Goal: Consume media (video, audio): Consume media (video, audio)

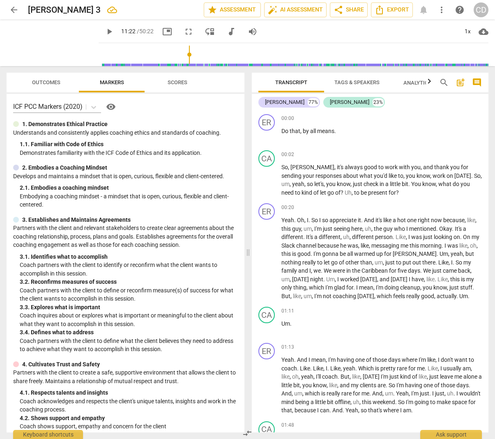
scroll to position [2267, 0]
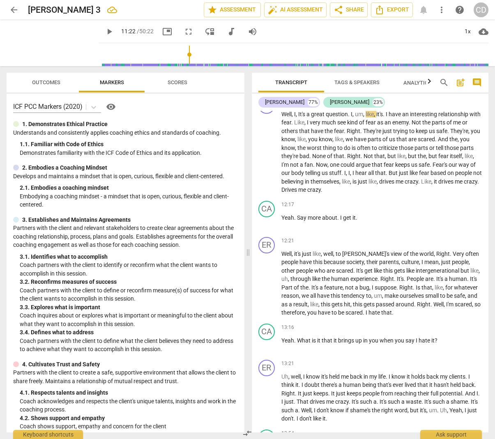
click at [104, 31] on span "play_arrow" at bounding box center [109, 32] width 10 height 10
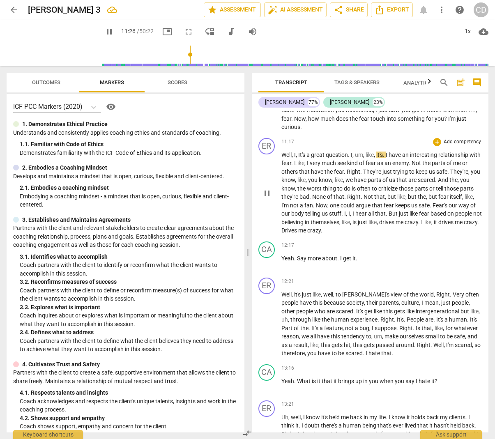
scroll to position [2220, 0]
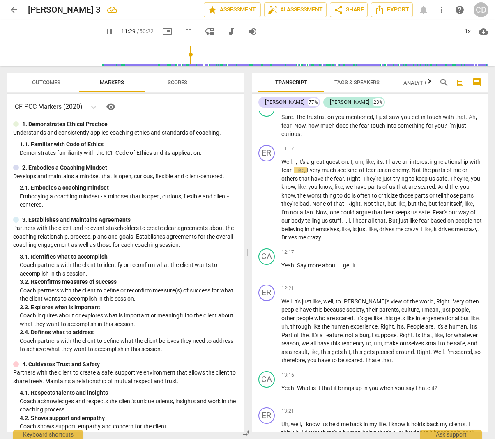
click at [104, 31] on span "pause" at bounding box center [109, 32] width 10 height 10
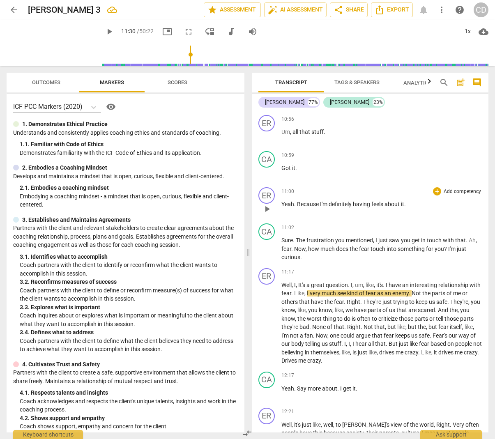
scroll to position [2070, 0]
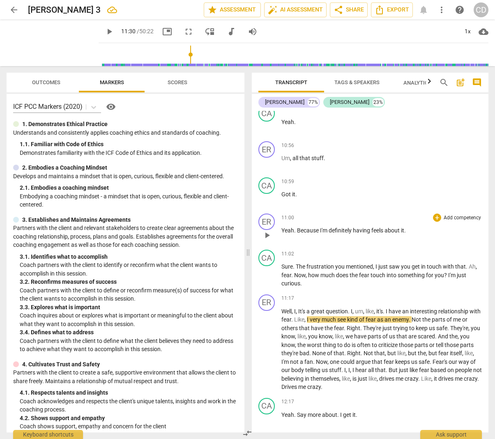
click at [287, 232] on span "Yeah" at bounding box center [287, 230] width 13 height 7
click at [267, 238] on span "play_arrow" at bounding box center [267, 235] width 10 height 10
click at [287, 231] on span "Yeah" at bounding box center [287, 230] width 13 height 7
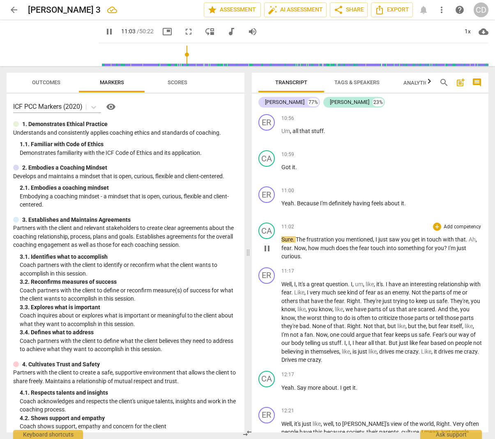
scroll to position [2100, 0]
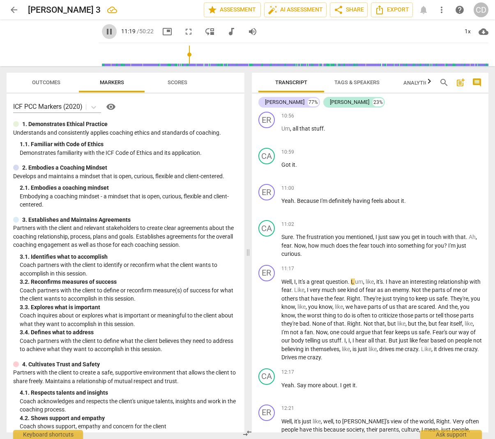
click at [104, 31] on span "pause" at bounding box center [109, 32] width 10 height 10
click at [104, 31] on span "play_arrow" at bounding box center [109, 32] width 10 height 10
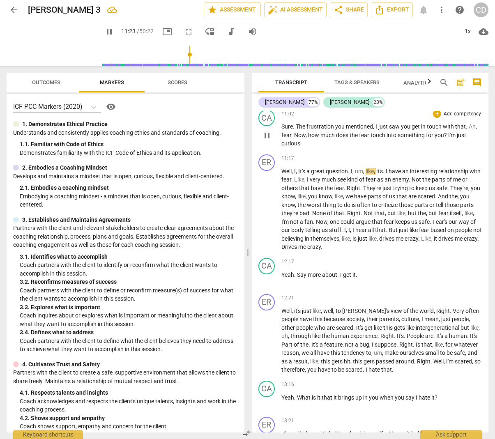
scroll to position [2211, 0]
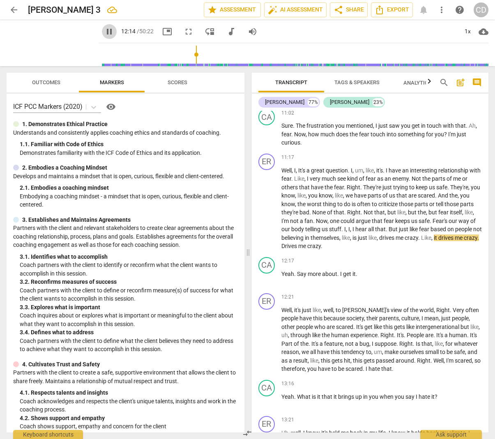
click at [104, 32] on span "pause" at bounding box center [109, 32] width 10 height 10
click at [104, 31] on span "play_arrow" at bounding box center [109, 32] width 10 height 10
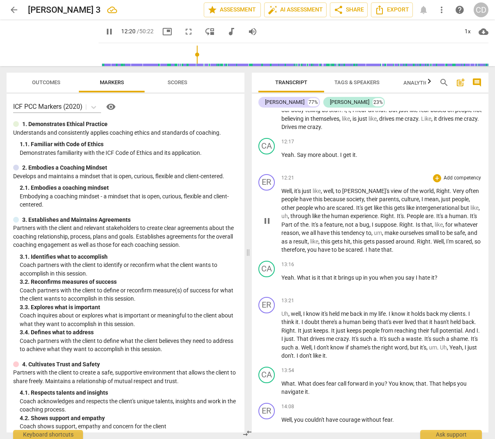
scroll to position [2334, 0]
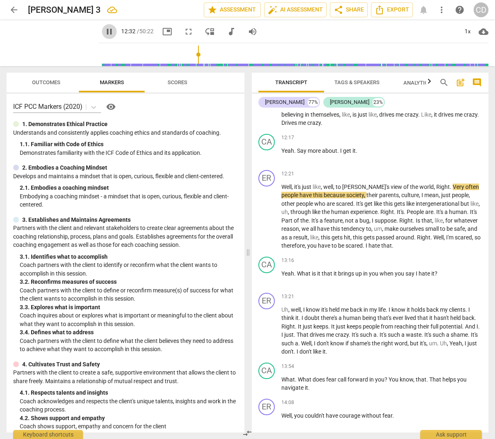
click at [104, 30] on span "pause" at bounding box center [109, 32] width 10 height 10
click at [104, 30] on span "play_arrow" at bounding box center [109, 32] width 10 height 10
click at [104, 29] on span "pause" at bounding box center [109, 32] width 10 height 10
click at [104, 32] on span "play_arrow" at bounding box center [109, 32] width 10 height 10
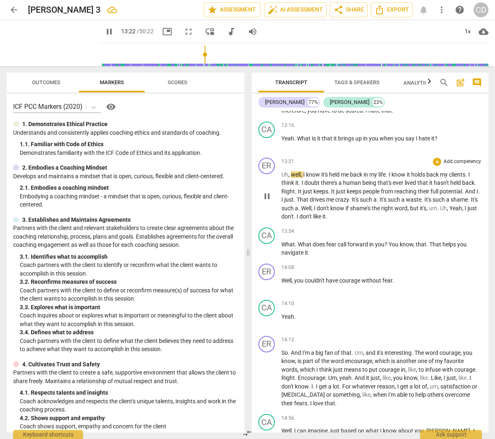
scroll to position [2470, 0]
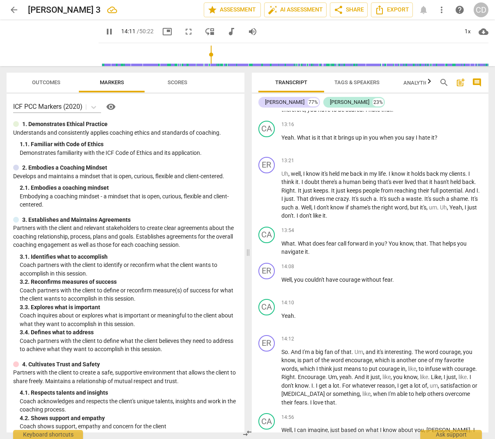
click at [104, 30] on span "pause" at bounding box center [109, 32] width 10 height 10
click at [104, 30] on span "play_arrow" at bounding box center [109, 32] width 10 height 10
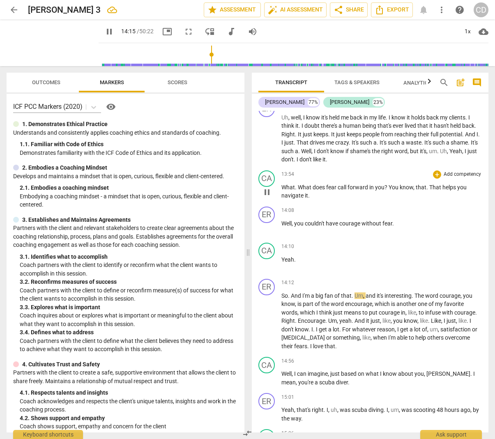
scroll to position [2527, 0]
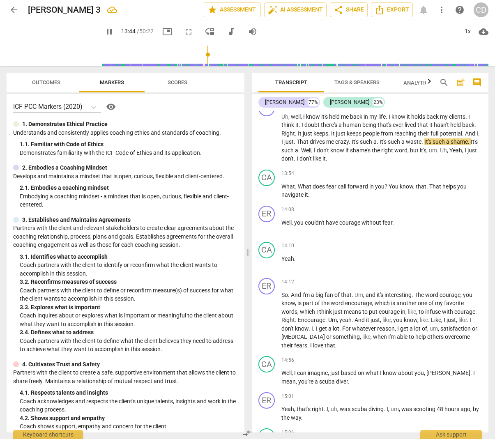
click at [200, 56] on input "range" at bounding box center [295, 54] width 386 height 26
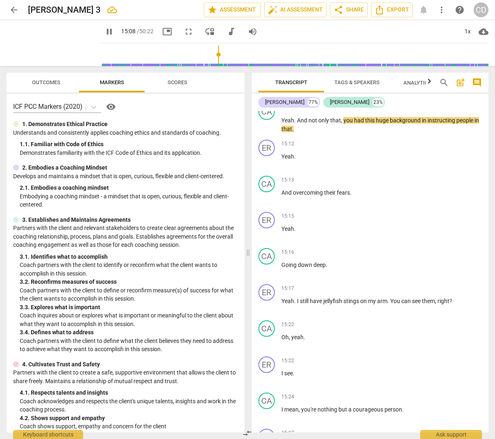
click at [104, 30] on span "pause" at bounding box center [109, 32] width 10 height 10
click at [104, 30] on span "play_arrow" at bounding box center [109, 32] width 10 height 10
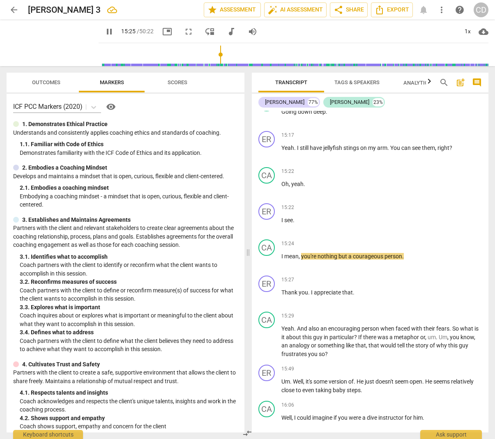
scroll to position [3006, 0]
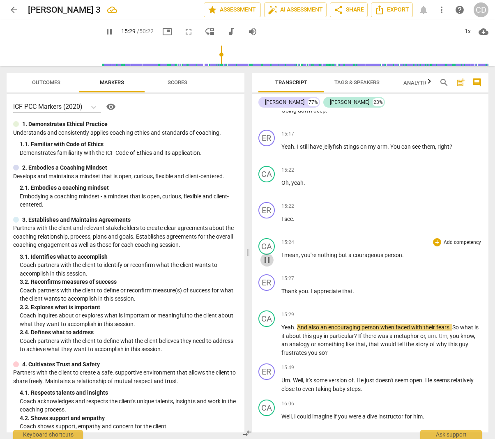
click at [270, 256] on span "pause" at bounding box center [267, 260] width 10 height 10
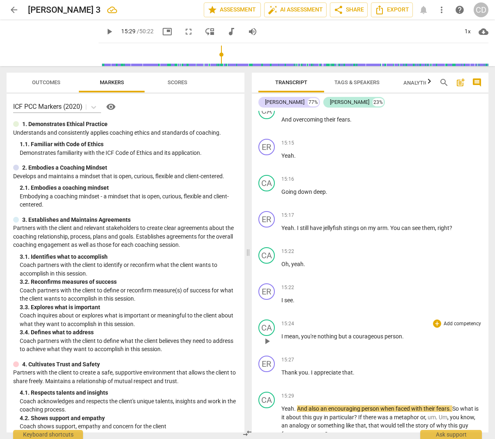
scroll to position [2927, 0]
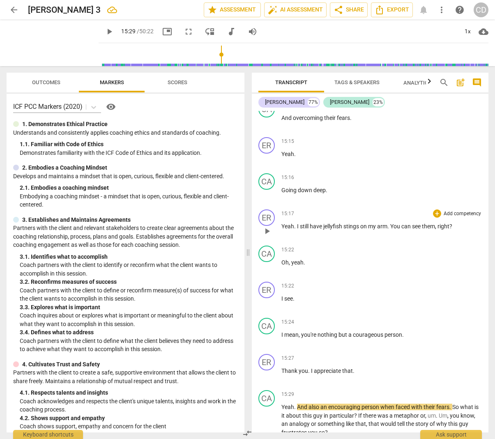
click at [285, 223] on span "Yeah" at bounding box center [287, 226] width 13 height 7
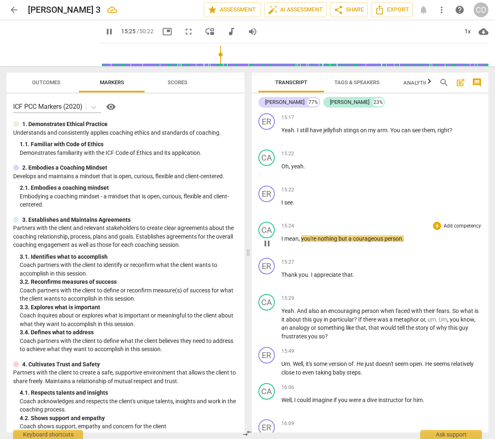
scroll to position [3024, 0]
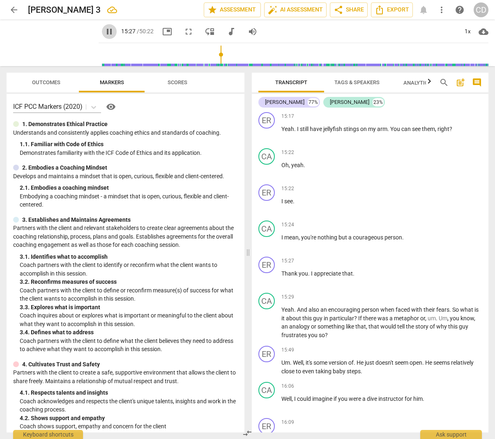
click at [104, 34] on span "pause" at bounding box center [109, 32] width 10 height 10
click at [104, 32] on span "play_arrow" at bounding box center [109, 32] width 10 height 10
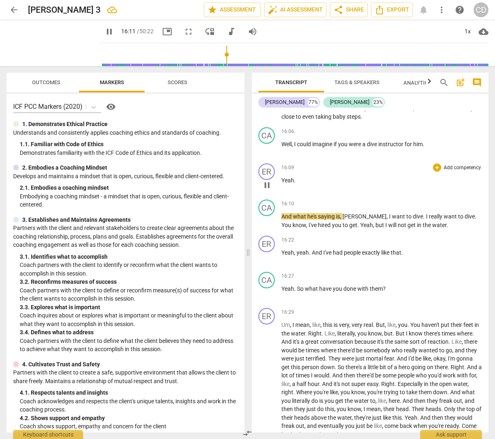
scroll to position [3281, 0]
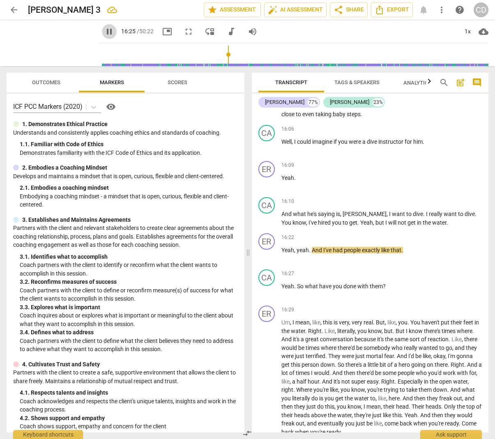
click at [104, 32] on span "pause" at bounding box center [109, 32] width 10 height 10
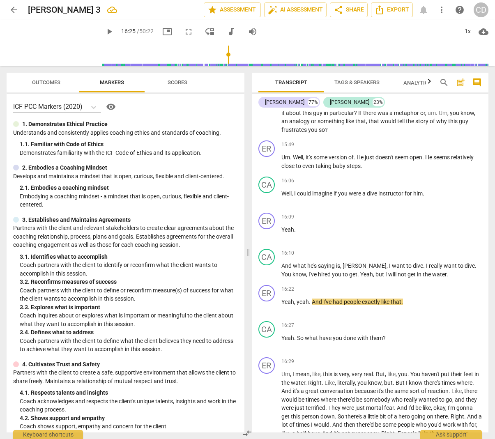
scroll to position [3205, 0]
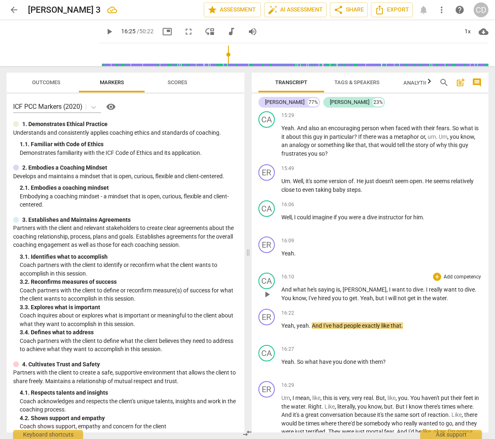
click at [289, 286] on span "And" at bounding box center [286, 289] width 11 height 7
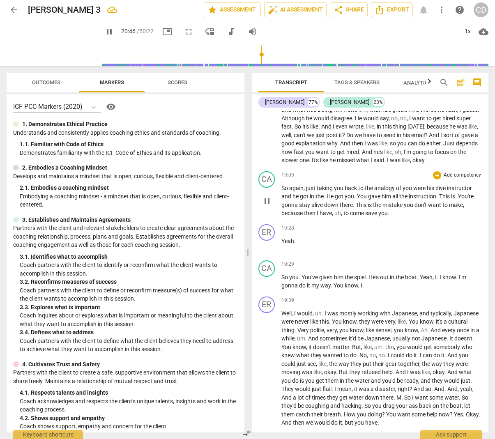
scroll to position [4079, 0]
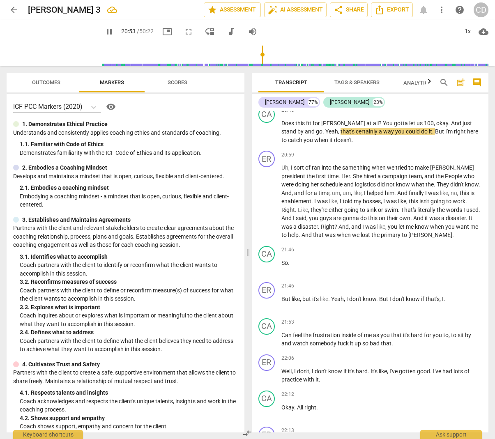
click at [104, 29] on span "pause" at bounding box center [109, 32] width 10 height 10
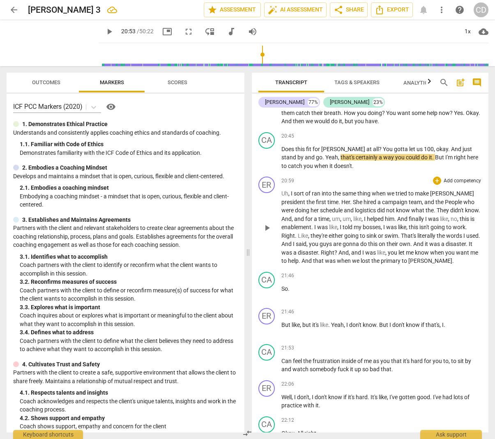
scroll to position [4049, 0]
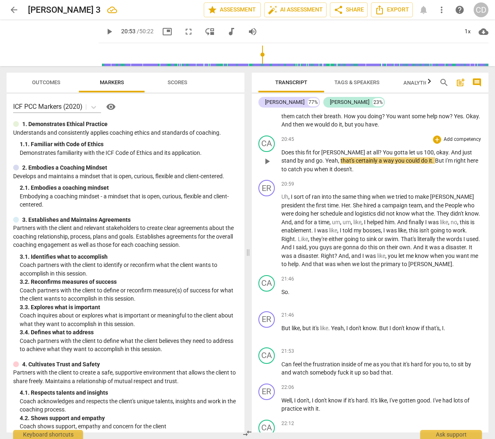
click at [291, 149] on span "Does" at bounding box center [288, 152] width 14 height 7
click at [267, 156] on span "pause" at bounding box center [267, 161] width 10 height 10
click at [253, 57] on input "range" at bounding box center [295, 54] width 386 height 26
click at [104, 30] on span "play_arrow" at bounding box center [109, 32] width 10 height 10
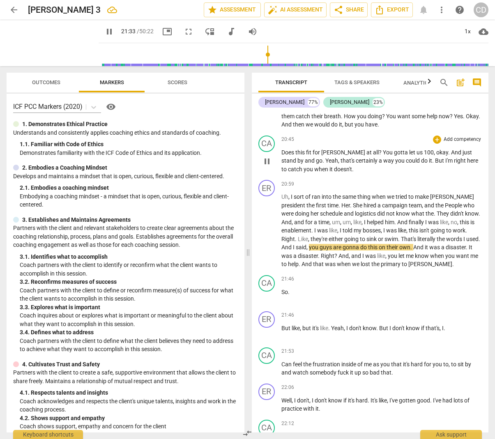
click at [289, 149] on span "Does" at bounding box center [288, 152] width 14 height 7
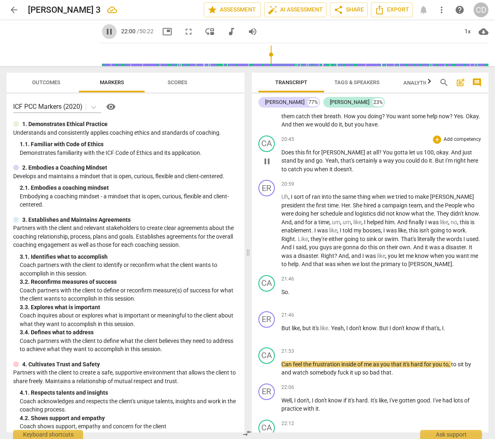
click at [104, 34] on span "pause" at bounding box center [109, 32] width 10 height 10
click at [334, 253] on span "Right" at bounding box center [328, 256] width 14 height 7
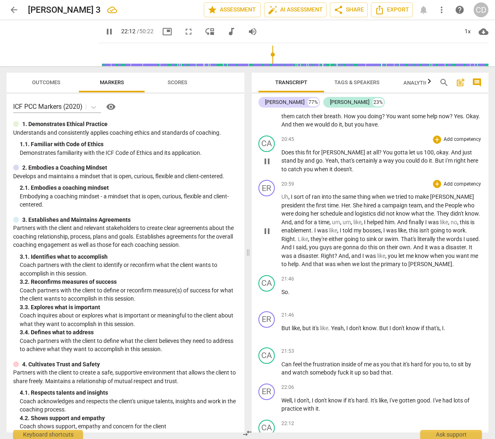
click at [104, 31] on span "pause" at bounding box center [109, 32] width 10 height 10
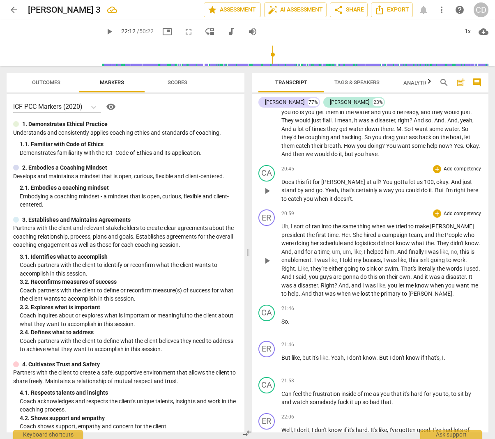
scroll to position [4029, 0]
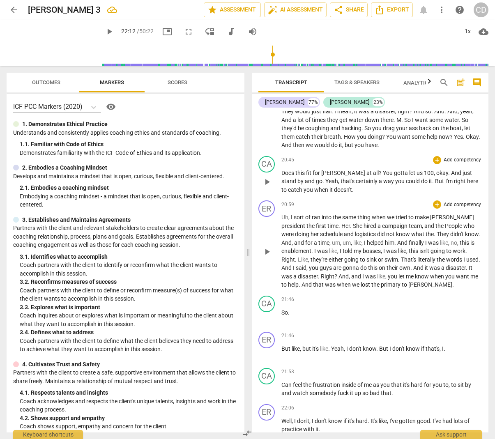
click at [293, 264] on span "And" at bounding box center [286, 267] width 11 height 7
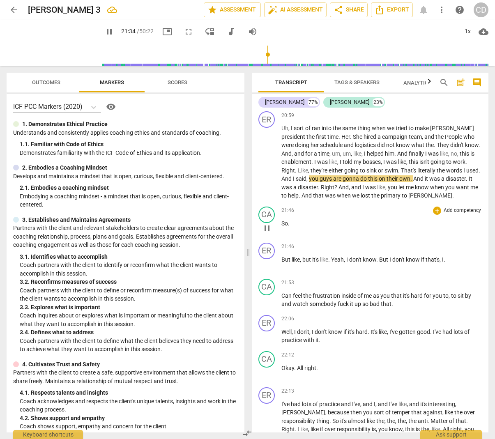
scroll to position [4118, 0]
click at [104, 32] on span "pause" at bounding box center [109, 32] width 10 height 10
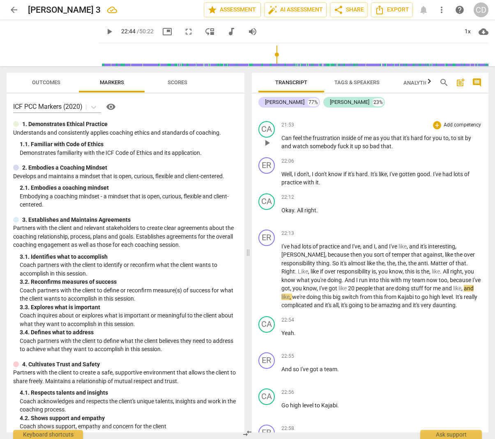
scroll to position [4277, 0]
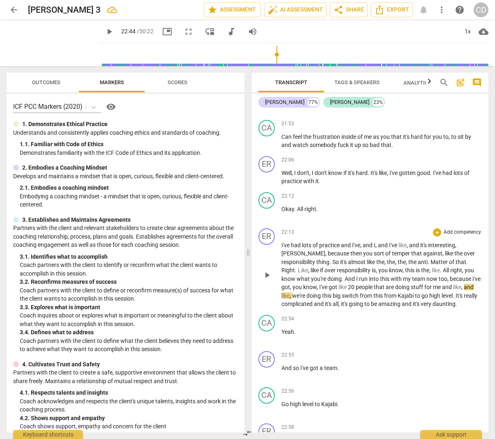
click at [464, 284] on span "and" at bounding box center [469, 287] width 10 height 7
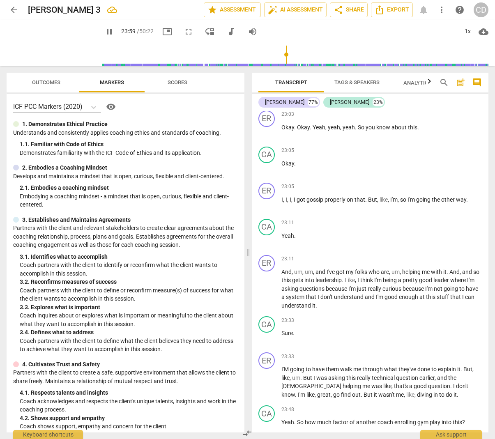
scroll to position [4991, 0]
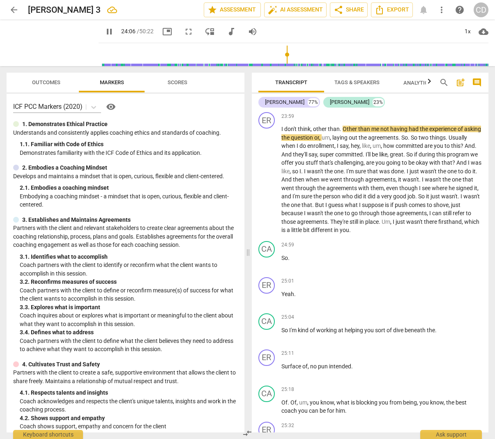
click at [104, 28] on span "pause" at bounding box center [109, 32] width 10 height 10
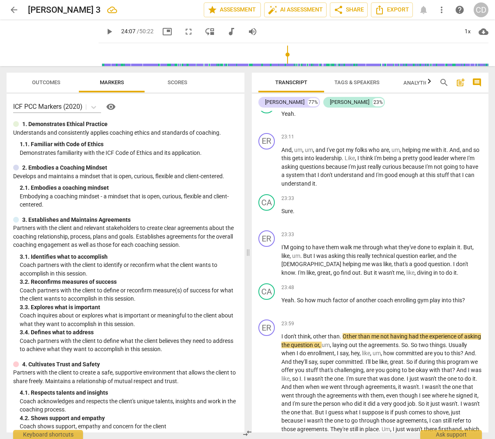
scroll to position [4784, 0]
click at [288, 296] on span "Yeah" at bounding box center [287, 299] width 13 height 7
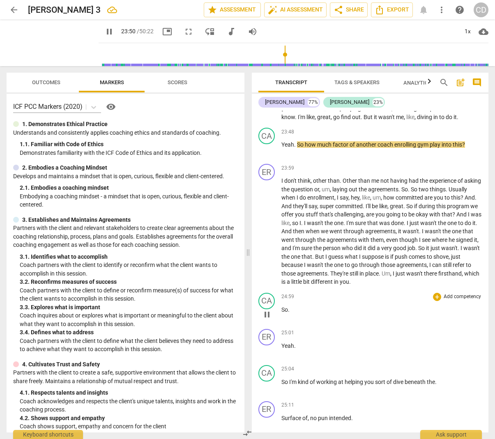
scroll to position [4938, 0]
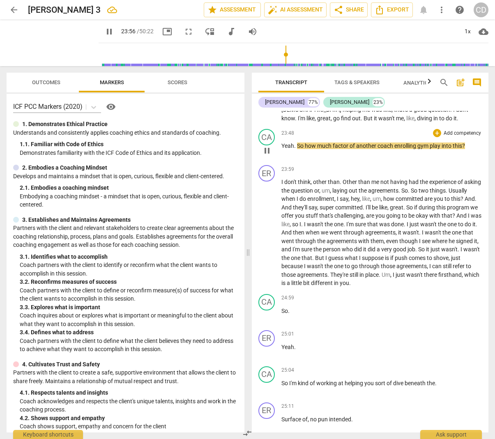
click at [298, 135] on div "23:48 + Add competency keyboard_arrow_right Yeah . So how much factor of anothe…" at bounding box center [381, 144] width 201 height 30
click at [305, 142] on p "Yeah . So how much factor of another coach enrolling gym play into this ?" at bounding box center [381, 146] width 201 height 9
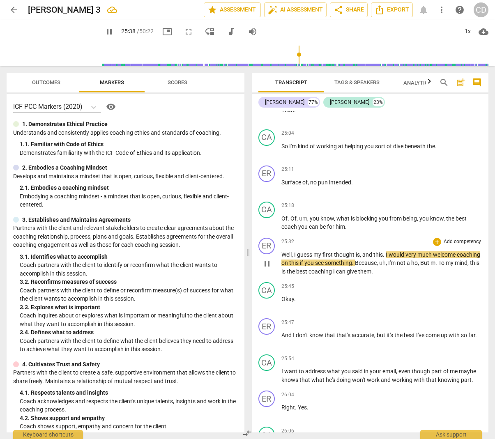
scroll to position [5171, 0]
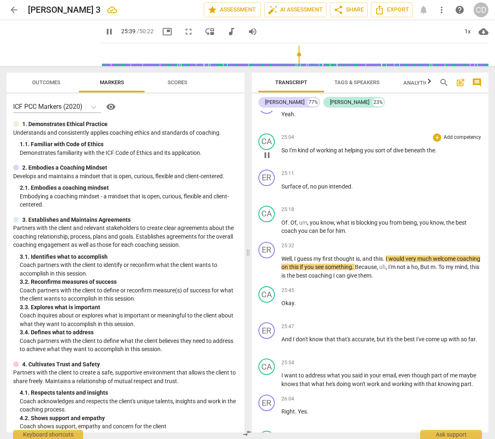
click at [290, 147] on span "I'm" at bounding box center [293, 150] width 9 height 7
click at [104, 32] on span "pause" at bounding box center [109, 32] width 10 height 10
click at [287, 147] on span "So" at bounding box center [285, 150] width 8 height 7
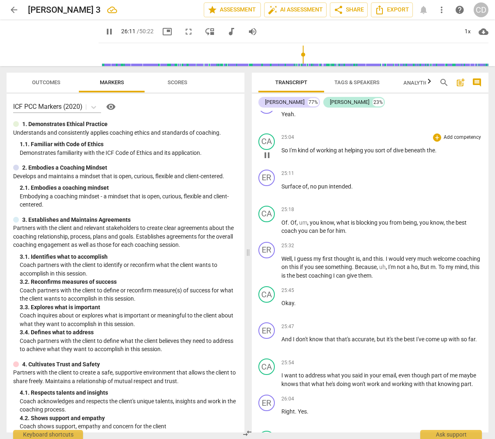
scroll to position [5523, 0]
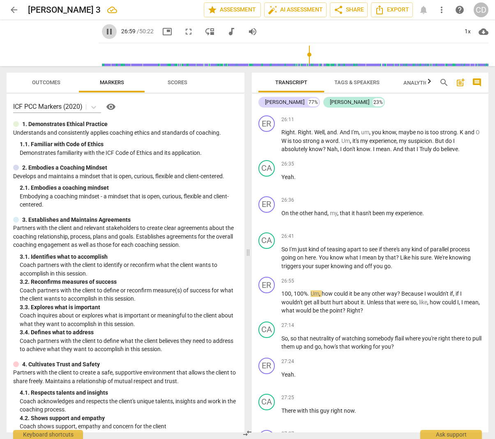
click at [104, 30] on span "pause" at bounding box center [109, 32] width 10 height 10
click at [290, 246] on span "I'm" at bounding box center [293, 249] width 9 height 7
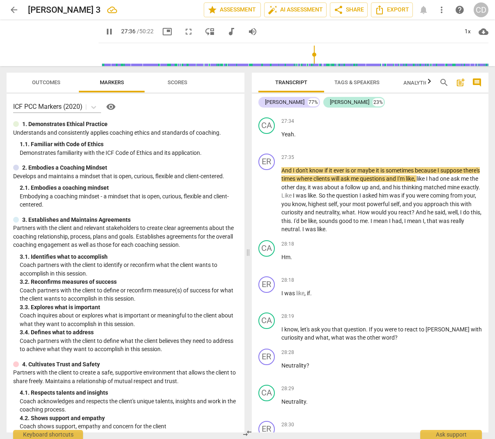
click at [104, 31] on span "pause" at bounding box center [109, 32] width 10 height 10
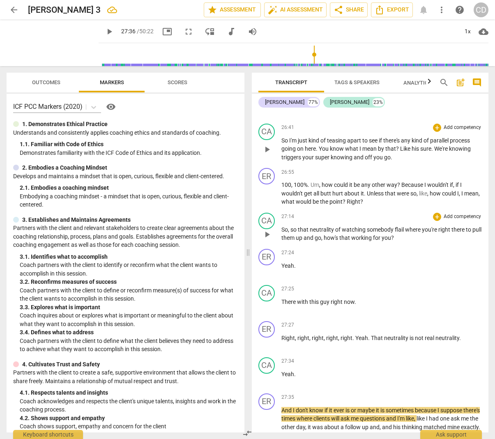
scroll to position [5630, 0]
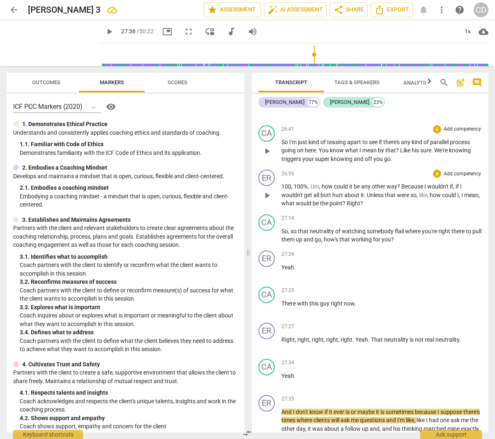
click at [288, 183] on span "100" at bounding box center [286, 186] width 10 height 7
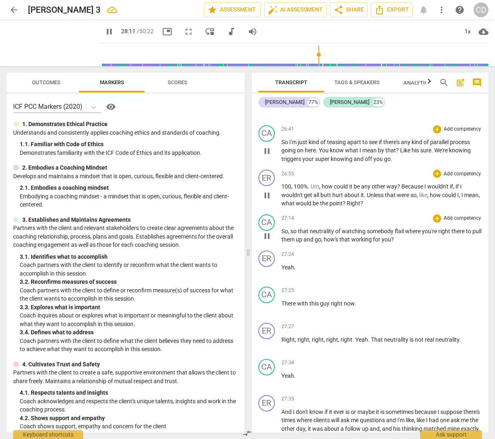
scroll to position [5957, 0]
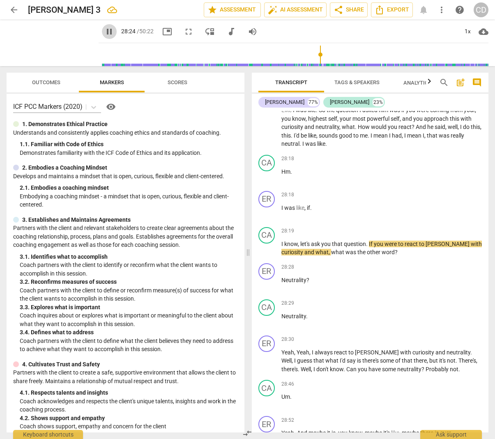
click at [104, 31] on span "pause" at bounding box center [109, 32] width 10 height 10
click at [104, 33] on span "play_arrow" at bounding box center [109, 32] width 10 height 10
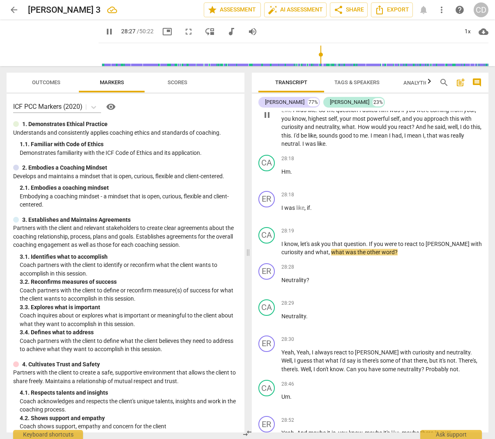
click at [434, 124] on span "said" at bounding box center [439, 127] width 11 height 7
click at [104, 28] on span "pause" at bounding box center [109, 32] width 10 height 10
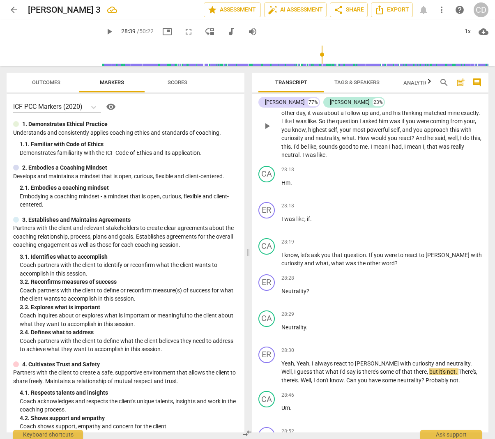
scroll to position [5945, 0]
click at [287, 216] on span "was" at bounding box center [290, 219] width 12 height 7
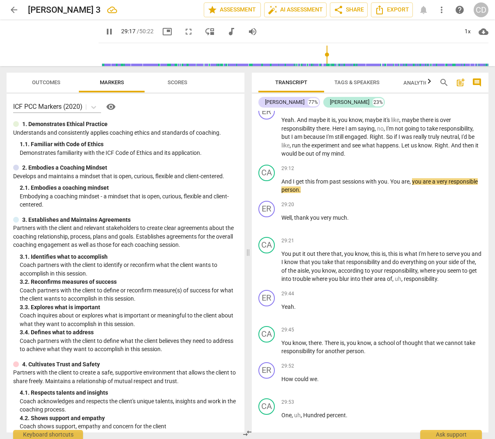
click at [104, 32] on span "pause" at bounding box center [109, 32] width 10 height 10
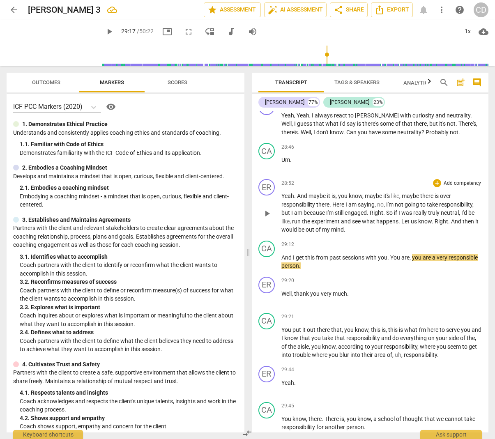
scroll to position [6169, 0]
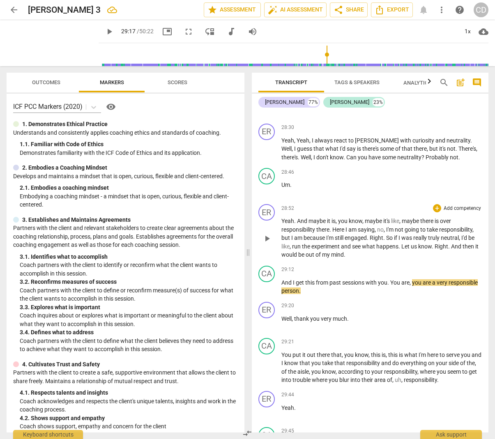
click at [285, 218] on span "Yeah" at bounding box center [287, 221] width 13 height 7
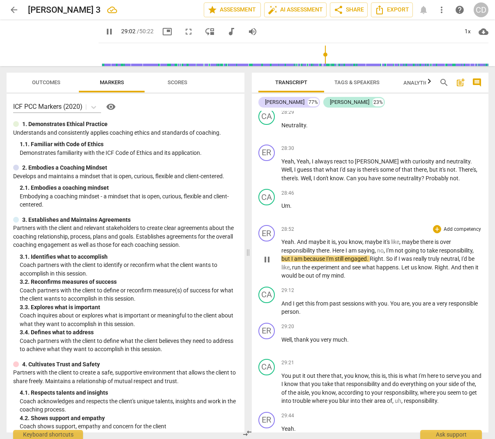
scroll to position [6140, 0]
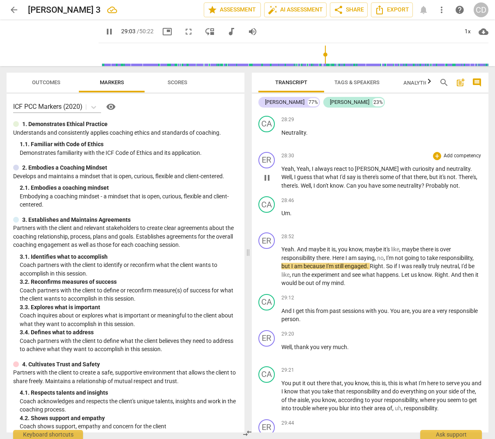
click at [284, 165] on span "Yeah" at bounding box center [287, 168] width 13 height 7
click at [104, 31] on span "pause" at bounding box center [109, 32] width 10 height 10
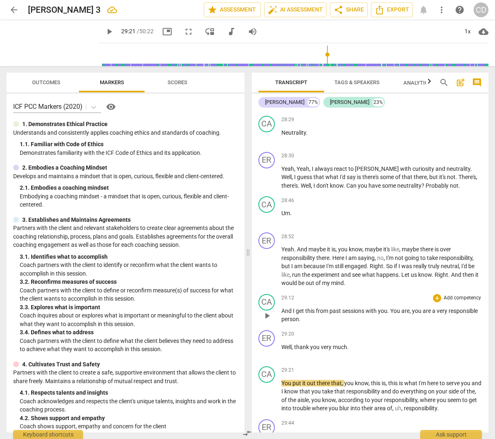
click at [288, 308] on span "And" at bounding box center [286, 311] width 11 height 7
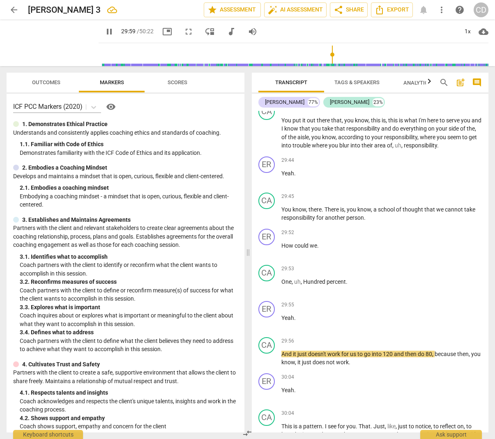
scroll to position [6357, 0]
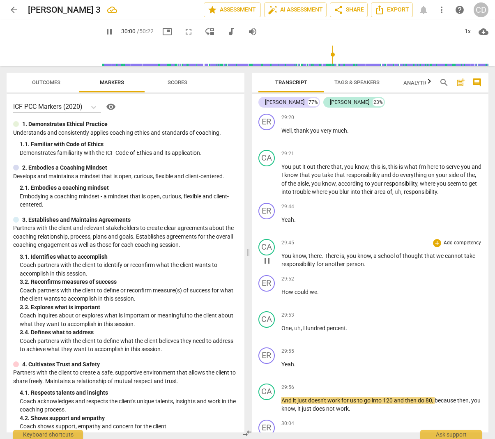
click at [288, 253] on span "You" at bounding box center [286, 256] width 11 height 7
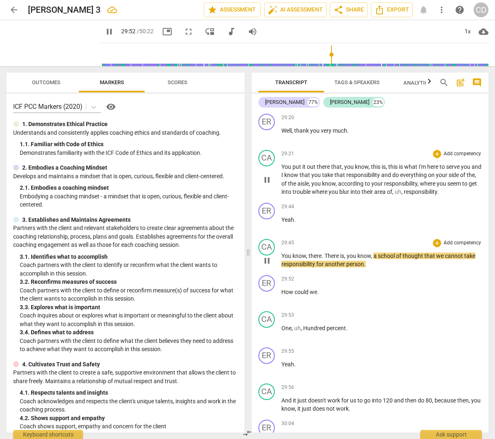
click at [469, 180] on span "get" at bounding box center [473, 183] width 8 height 7
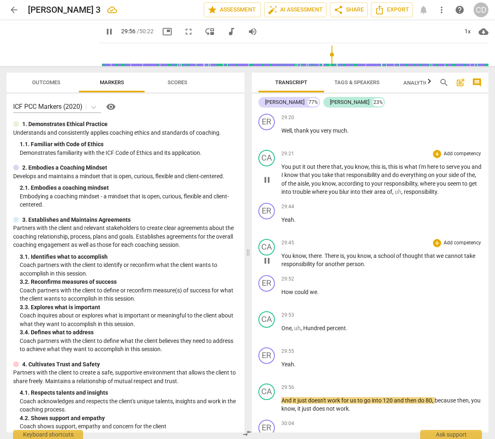
click at [104, 31] on span "pause" at bounding box center [109, 32] width 10 height 10
click at [312, 163] on span "out" at bounding box center [312, 166] width 10 height 7
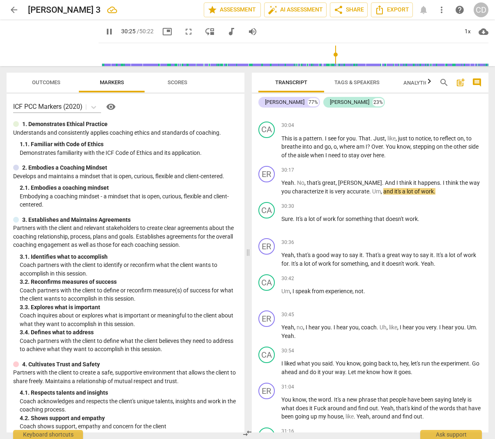
click at [104, 29] on span "pause" at bounding box center [109, 32] width 10 height 10
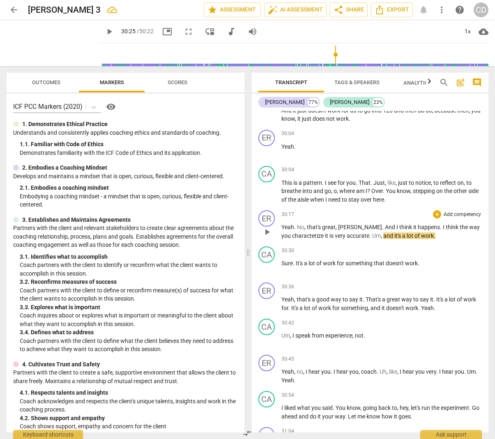
scroll to position [6642, 0]
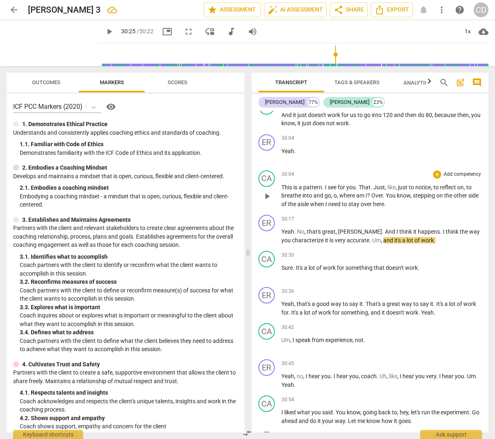
click at [290, 184] on span "This" at bounding box center [287, 187] width 12 height 7
click at [295, 184] on span "is" at bounding box center [295, 187] width 5 height 7
click at [104, 32] on span "pause" at bounding box center [109, 32] width 10 height 10
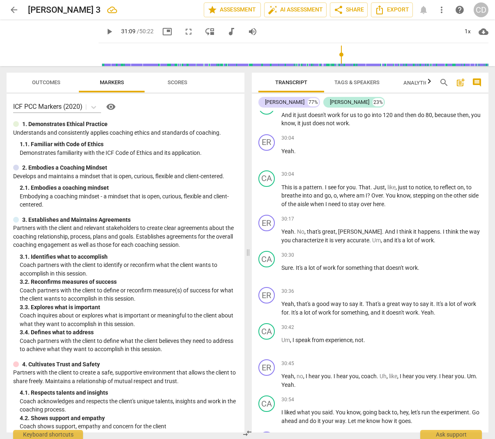
click at [296, 184] on span "is" at bounding box center [295, 187] width 5 height 7
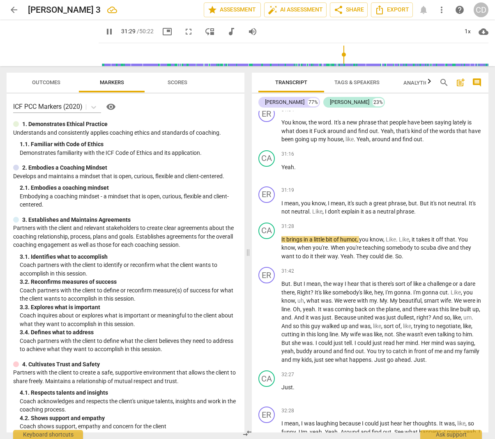
click at [104, 32] on span "pause" at bounding box center [109, 32] width 10 height 10
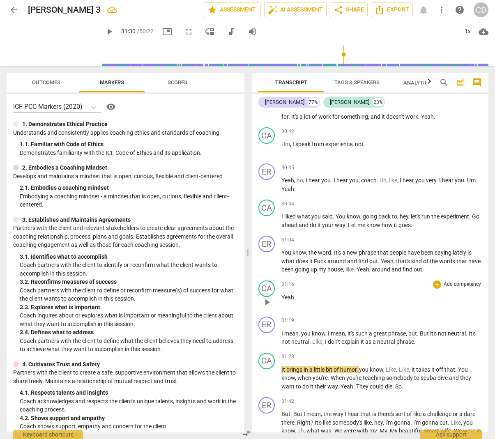
scroll to position [6831, 0]
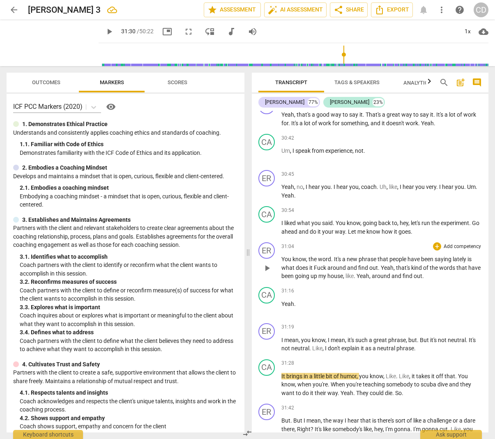
click at [292, 256] on span "know" at bounding box center [299, 259] width 14 height 7
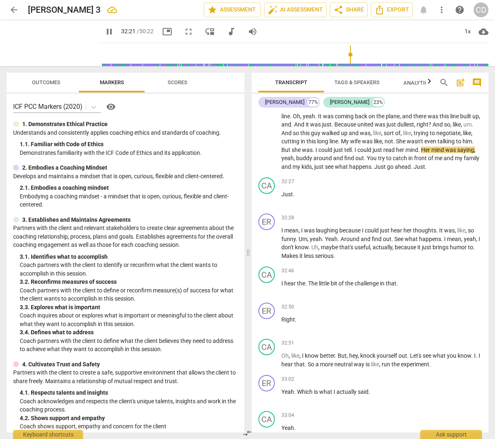
click at [104, 30] on span "pause" at bounding box center [109, 32] width 10 height 10
click at [104, 32] on span "pause" at bounding box center [109, 32] width 10 height 10
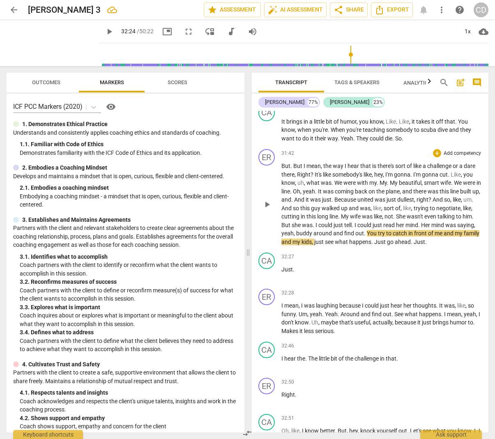
scroll to position [7081, 0]
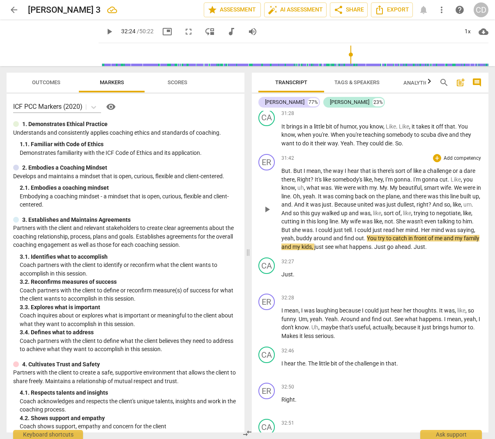
click at [300, 193] on span "Oh" at bounding box center [296, 196] width 7 height 7
click at [104, 32] on span "pause" at bounding box center [109, 32] width 10 height 10
click at [333, 227] on span "could" at bounding box center [325, 230] width 15 height 7
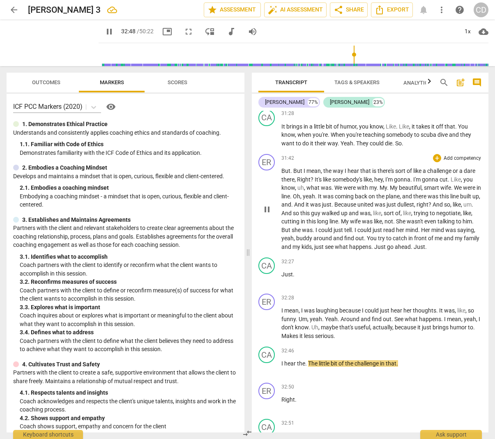
click at [311, 210] on span "this" at bounding box center [305, 213] width 11 height 7
click at [350, 218] on span "My" at bounding box center [345, 221] width 9 height 7
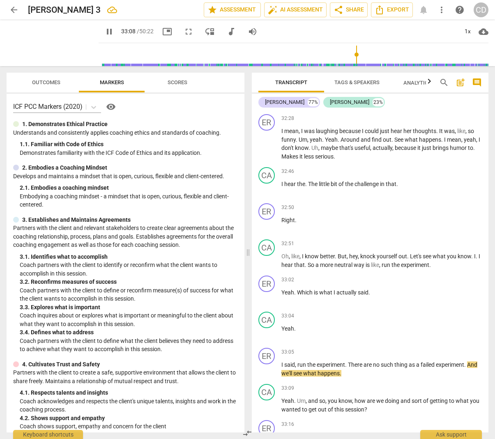
scroll to position [7241, 0]
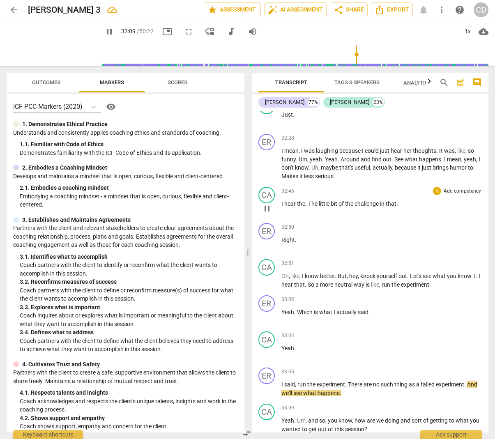
click at [292, 200] on span "hear" at bounding box center [290, 203] width 13 height 7
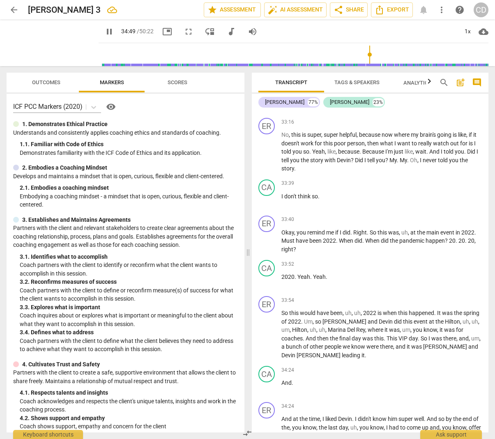
scroll to position [7885, 0]
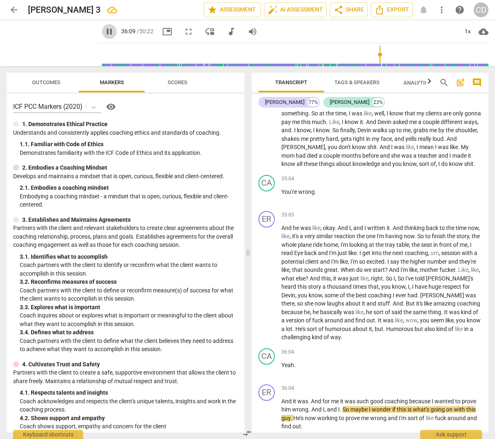
click at [104, 31] on span "pause" at bounding box center [109, 32] width 10 height 10
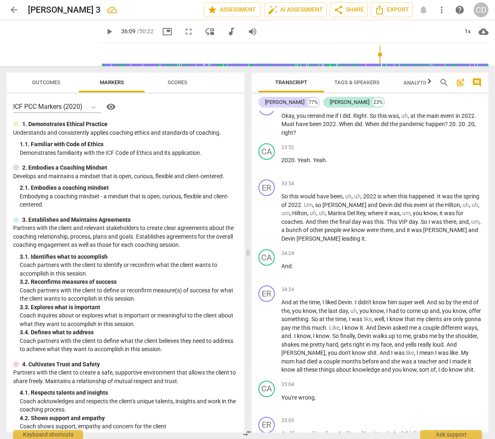
scroll to position [7678, 0]
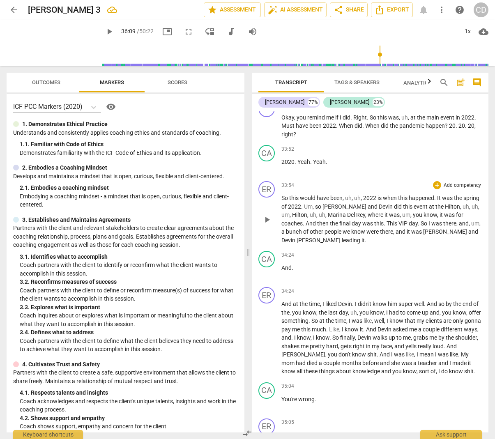
click at [338, 211] on span "Marina" at bounding box center [337, 214] width 19 height 7
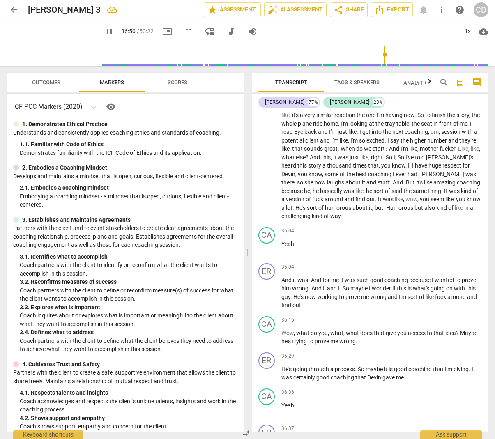
scroll to position [8332, 0]
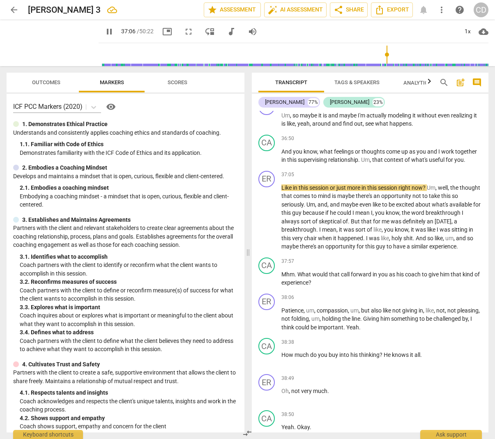
click at [104, 30] on span "pause" at bounding box center [109, 32] width 10 height 10
click at [104, 30] on span "play_arrow" at bounding box center [109, 32] width 10 height 10
click at [104, 30] on span "pause" at bounding box center [109, 32] width 10 height 10
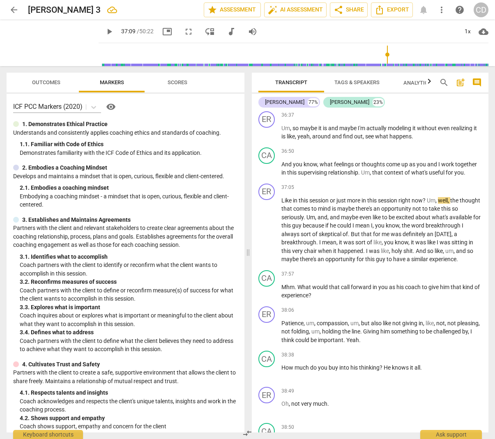
scroll to position [8319, 0]
click at [445, 198] on span "well" at bounding box center [443, 201] width 10 height 7
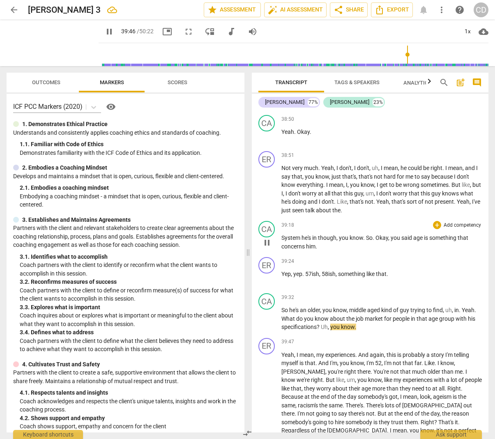
scroll to position [8625, 0]
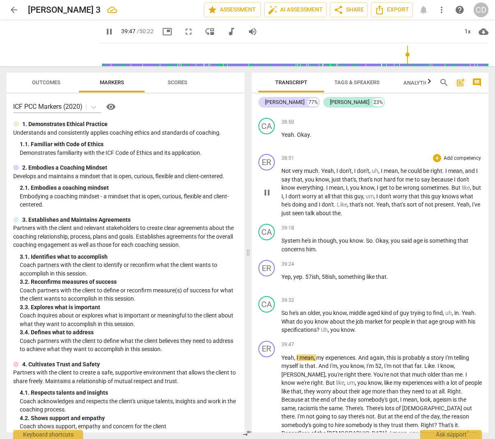
click at [289, 167] on p "Not very much . Yeah , I don't , I don't , uh , I mean , he could be right . I …" at bounding box center [381, 192] width 201 height 51
click at [295, 176] on span "that" at bounding box center [297, 179] width 11 height 7
click at [286, 273] on span "Yep" at bounding box center [285, 276] width 9 height 7
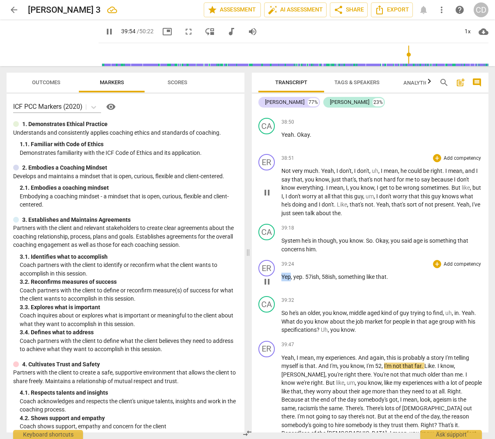
click at [286, 273] on span "Yep" at bounding box center [285, 276] width 9 height 7
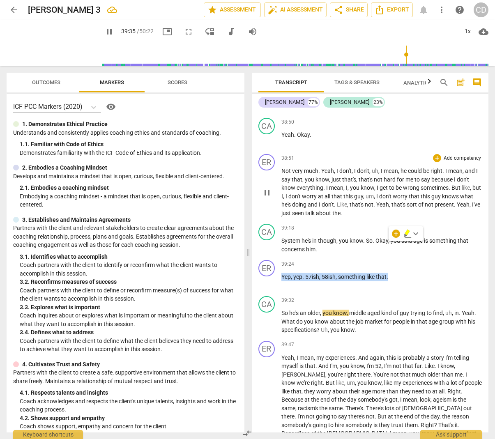
click at [104, 32] on span "pause" at bounding box center [109, 32] width 10 height 10
click at [342, 273] on span "something" at bounding box center [352, 276] width 28 height 7
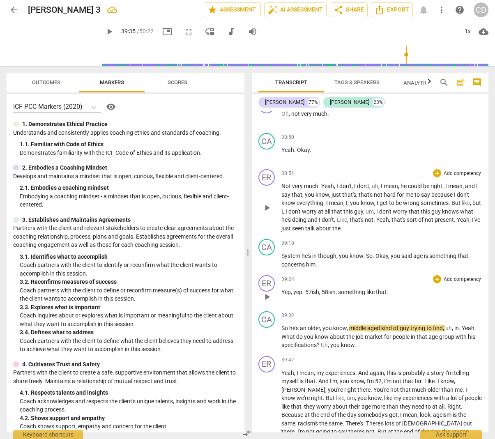
scroll to position [8629, 0]
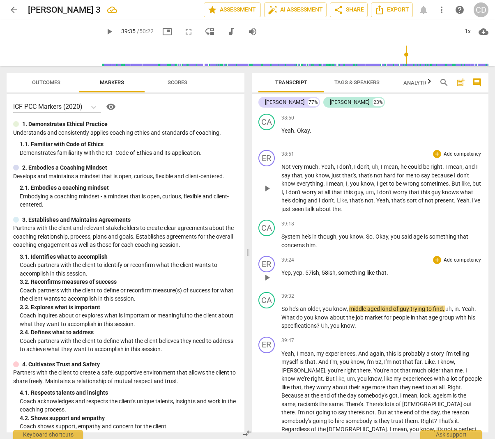
click at [303, 269] on span "." at bounding box center [303, 272] width 3 height 7
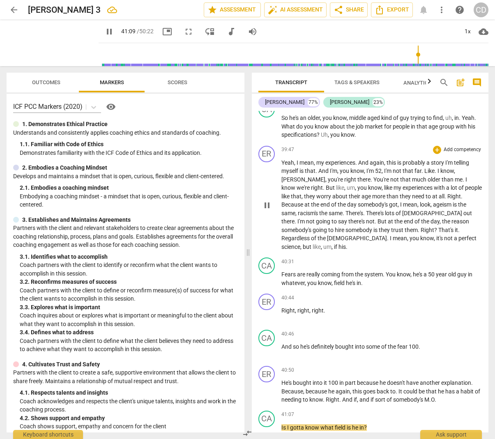
scroll to position [8820, 0]
click at [366, 210] on span "There's" at bounding box center [375, 213] width 19 height 7
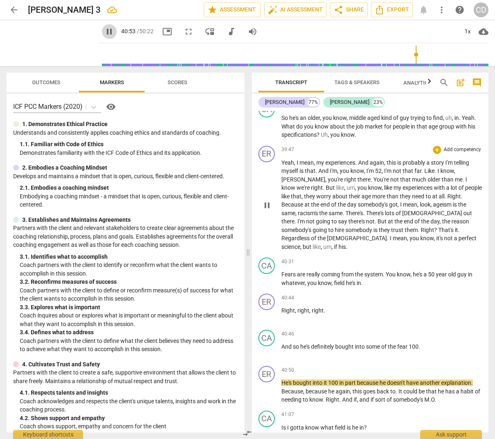
click at [104, 30] on span "pause" at bounding box center [109, 32] width 10 height 10
click at [300, 306] on p "Right , right , right ." at bounding box center [381, 310] width 201 height 9
click at [299, 307] on span "right" at bounding box center [303, 310] width 12 height 7
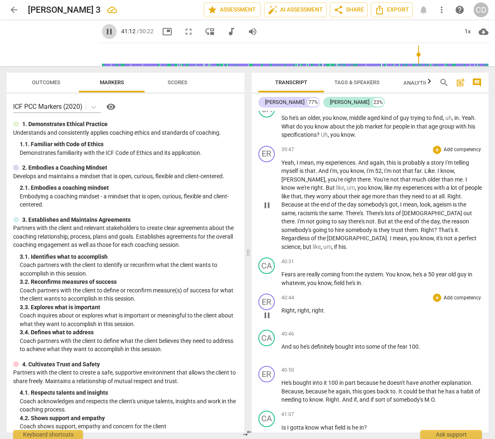
click at [104, 31] on span "pause" at bounding box center [109, 32] width 10 height 10
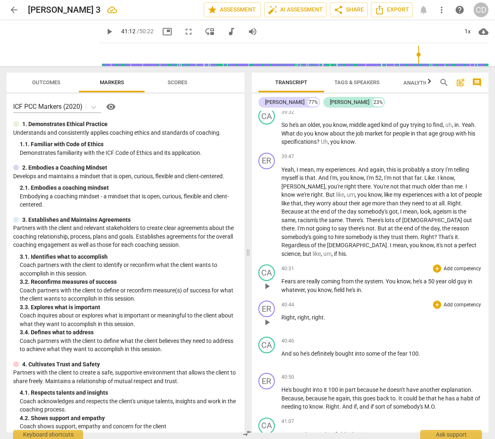
scroll to position [8811, 0]
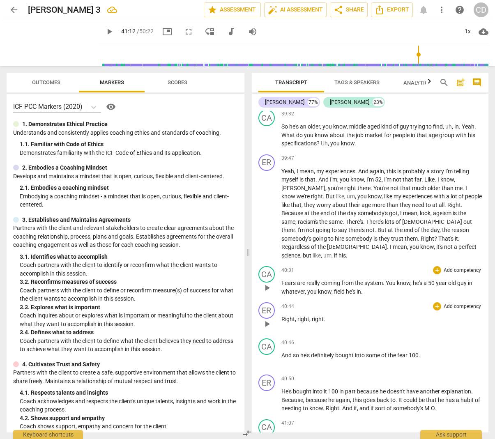
click at [296, 280] on span "Fears" at bounding box center [289, 283] width 16 height 7
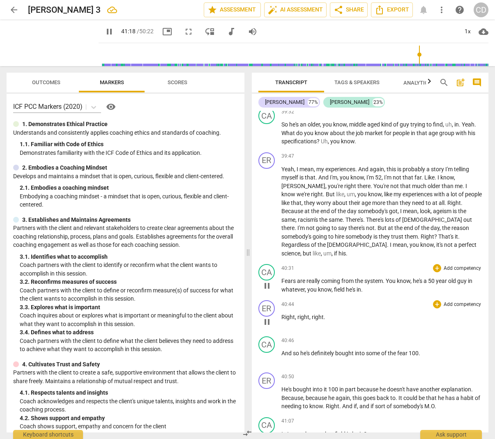
scroll to position [9161, 0]
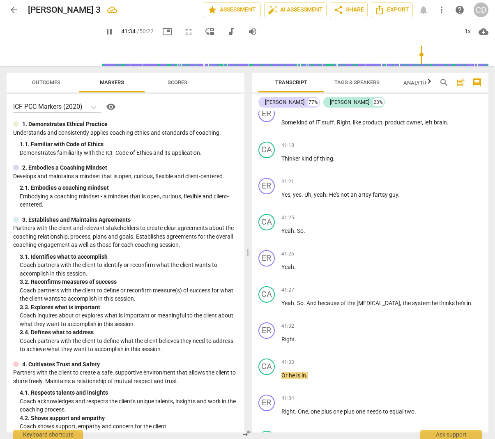
click at [104, 34] on span "pause" at bounding box center [109, 32] width 10 height 10
click at [104, 31] on span "pause" at bounding box center [109, 32] width 10 height 10
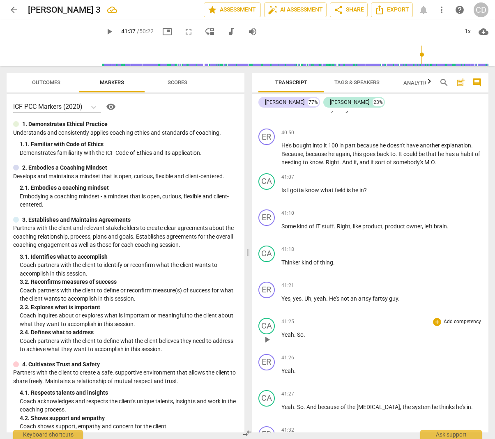
scroll to position [9046, 0]
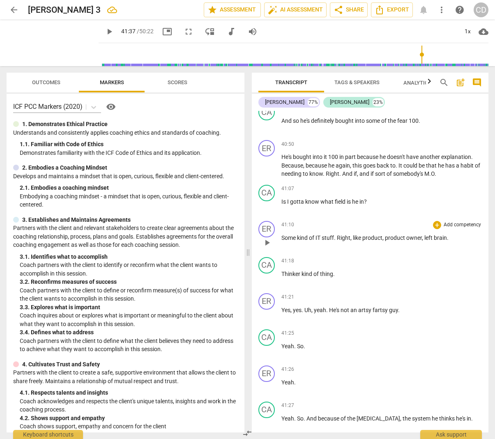
click at [289, 234] on span "Some" at bounding box center [289, 237] width 16 height 7
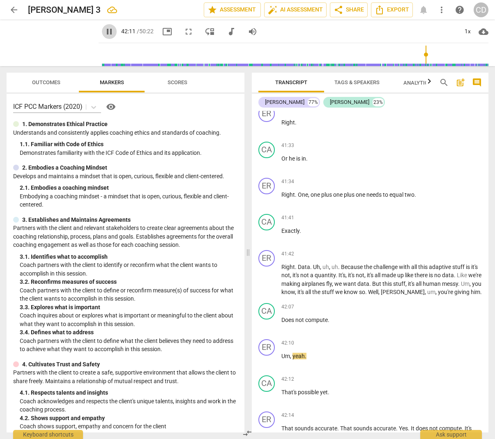
click at [104, 31] on span "pause" at bounding box center [109, 32] width 10 height 10
click at [287, 263] on p "Right . Data . Uh , uh , uh . Because the challenge with all this adaptive stuf…" at bounding box center [381, 280] width 201 height 34
click at [287, 272] on span "not" at bounding box center [285, 275] width 9 height 7
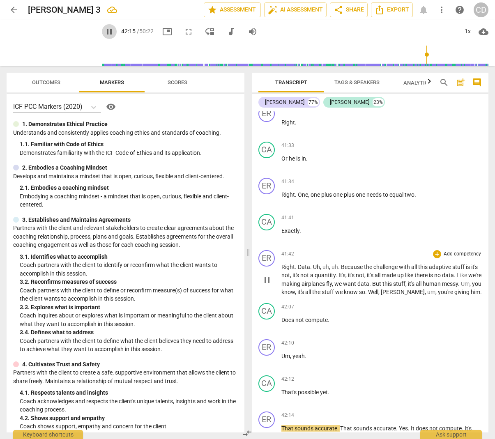
click at [104, 28] on span "pause" at bounding box center [109, 32] width 10 height 10
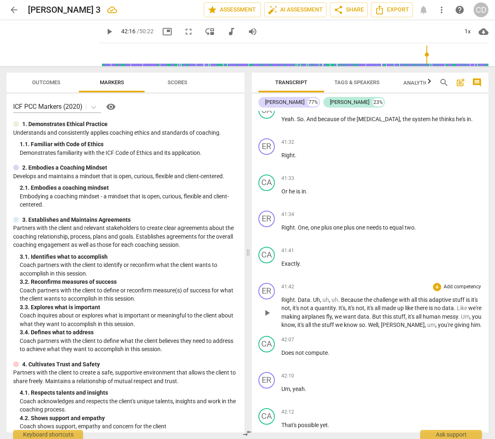
scroll to position [9351, 0]
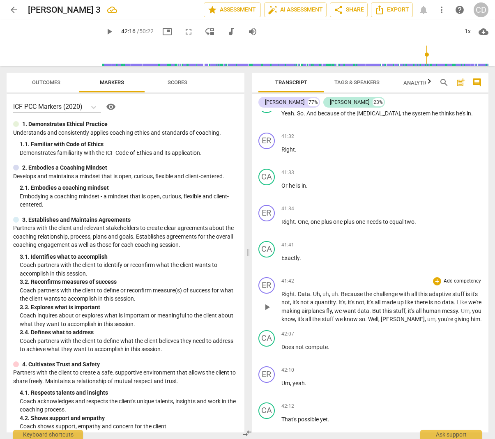
click at [322, 299] on span "quantity" at bounding box center [325, 302] width 21 height 7
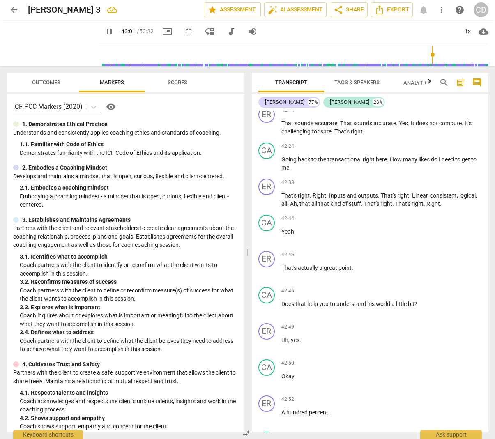
click at [104, 30] on span "pause" at bounding box center [109, 32] width 10 height 10
click at [104, 31] on span "pause" at bounding box center [109, 32] width 10 height 10
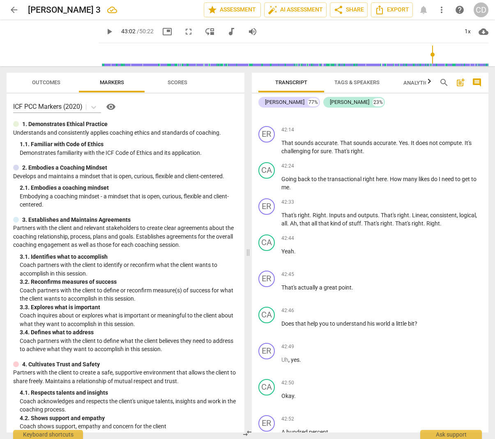
scroll to position [9657, 0]
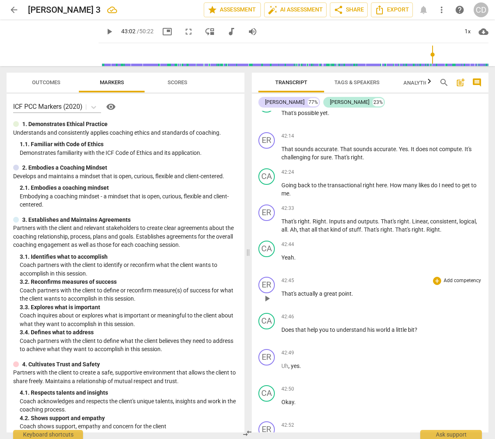
click at [285, 290] on span "That's" at bounding box center [289, 293] width 16 height 7
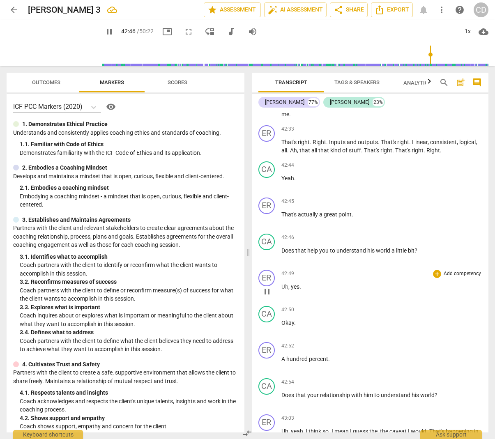
scroll to position [9737, 0]
click at [290, 247] on span "Does" at bounding box center [288, 250] width 14 height 7
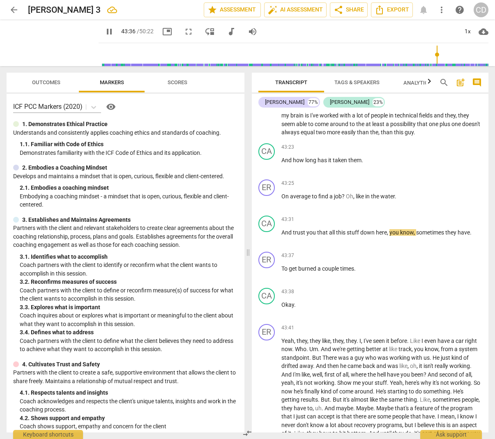
click at [104, 32] on span "pause" at bounding box center [109, 32] width 10 height 10
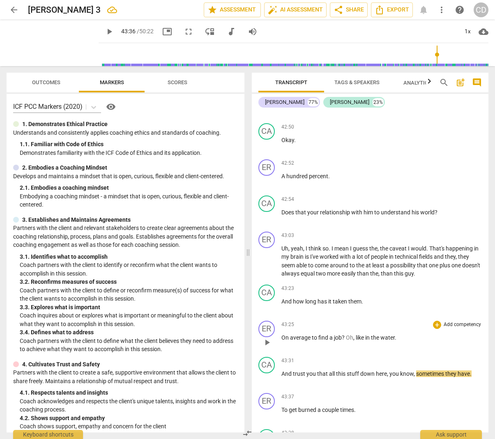
scroll to position [9885, 0]
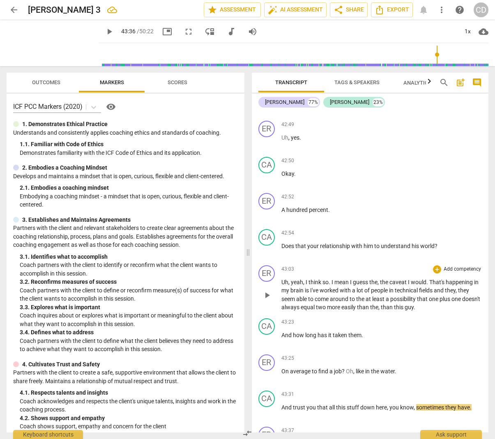
click at [291, 296] on span "seem" at bounding box center [288, 299] width 15 height 7
click at [104, 30] on span "pause" at bounding box center [109, 32] width 10 height 10
click at [290, 332] on span "And" at bounding box center [286, 335] width 11 height 7
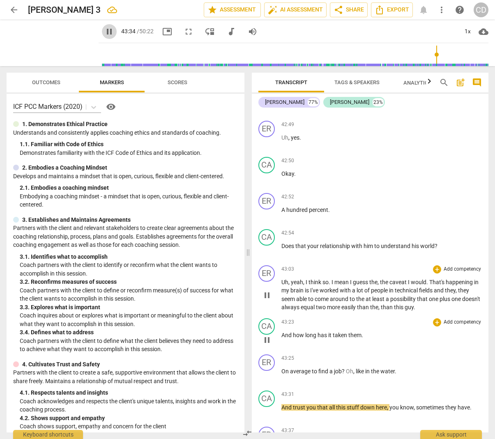
click at [104, 34] on span "pause" at bounding box center [109, 32] width 10 height 10
click at [288, 332] on span "And" at bounding box center [286, 335] width 11 height 7
click at [104, 35] on span "pause" at bounding box center [109, 32] width 10 height 10
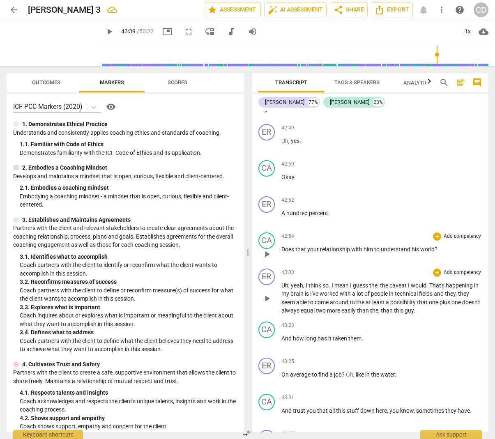
scroll to position [9881, 0]
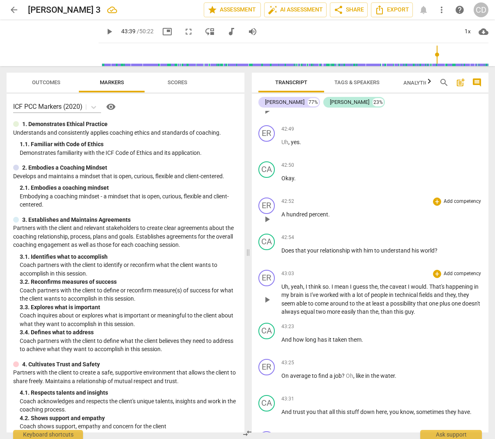
click at [288, 211] on span "hundred" at bounding box center [297, 214] width 23 height 7
click at [104, 31] on span "pause" at bounding box center [109, 32] width 10 height 10
type input "2586"
